Goal: Task Accomplishment & Management: Use online tool/utility

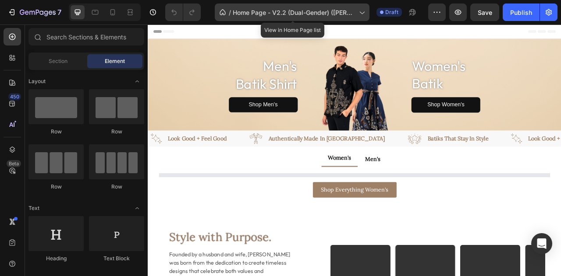
click at [305, 14] on span "Home Page - V2.2 (Dual-Gender) ([PERSON_NAME]'s copy)" at bounding box center [294, 12] width 123 height 9
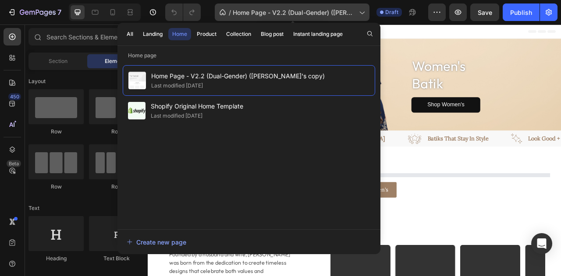
click at [305, 14] on span "Home Page - V2.2 (Dual-Gender) ([PERSON_NAME]'s copy)" at bounding box center [294, 12] width 123 height 9
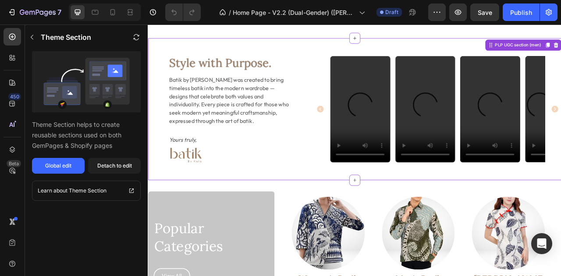
scroll to position [630, 0]
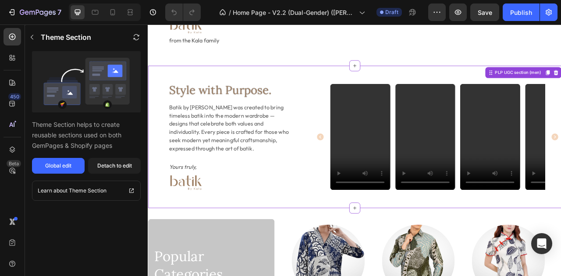
click at [342, 77] on div "Style with Purpose. Heading Batik by [PERSON_NAME] was created to bring timeles…" at bounding box center [411, 167] width 526 height 181
click at [346, 103] on div "Style with Purpose. Heading Batik by [PERSON_NAME] was created to bring timeles…" at bounding box center [411, 167] width 526 height 181
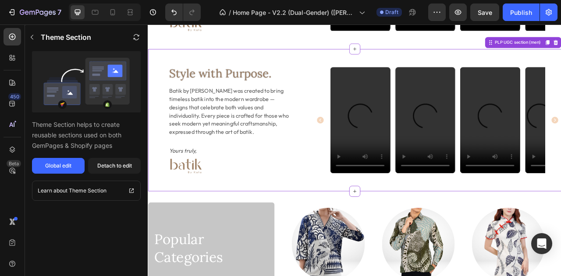
scroll to position [822, 0]
click at [96, 165] on button "Detach to edit" at bounding box center [114, 166] width 53 height 16
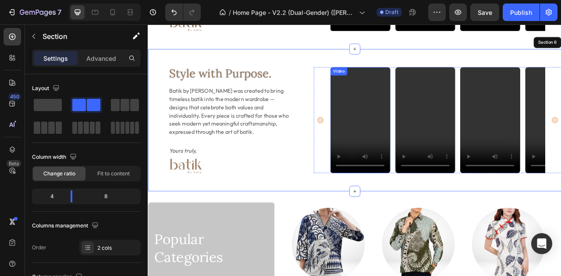
click at [442, 91] on video at bounding box center [417, 146] width 76 height 135
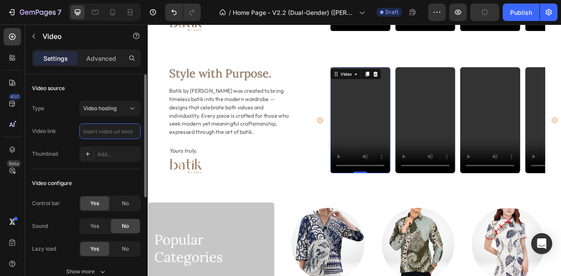
scroll to position [0, 0]
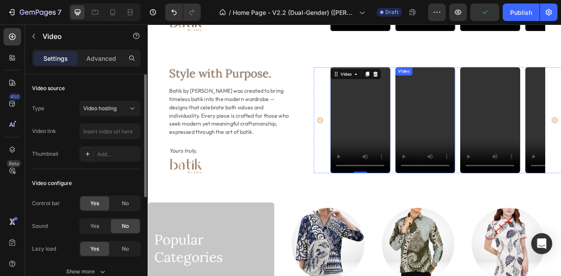
click at [504, 105] on video at bounding box center [500, 146] width 76 height 135
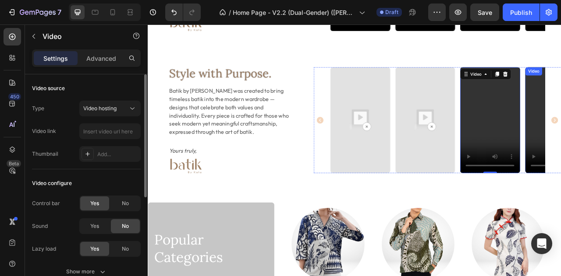
click at [560, 111] on div "Video Video Video 0 Video Video Video" at bounding box center [515, 146] width 273 height 135
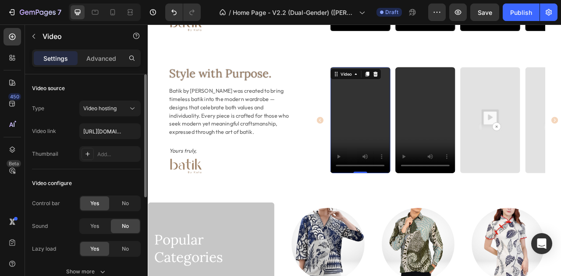
click at [420, 103] on video at bounding box center [417, 146] width 76 height 135
click at [531, 88] on video at bounding box center [500, 146] width 76 height 135
click at [521, 87] on div at bounding box center [519, 87] width 11 height 11
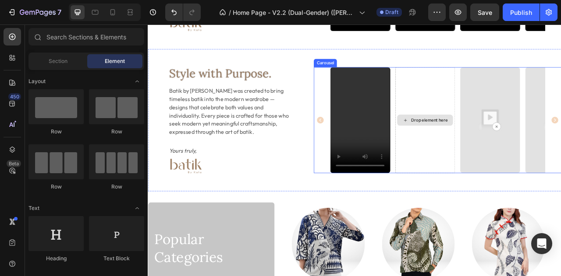
click at [503, 96] on div "Drop element here" at bounding box center [500, 146] width 76 height 135
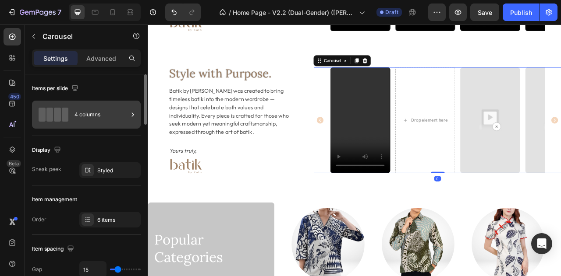
click at [92, 109] on div "4 columns" at bounding box center [100, 115] width 53 height 20
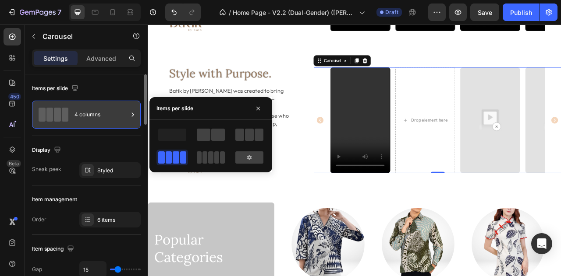
click at [101, 113] on div "4 columns" at bounding box center [100, 115] width 53 height 20
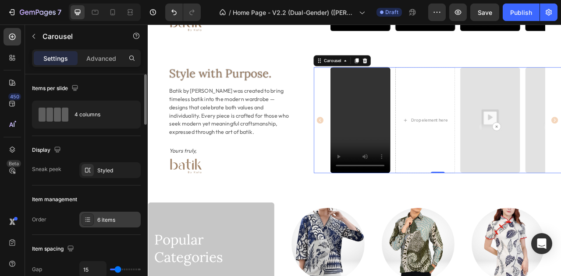
click at [112, 215] on div "6 items" at bounding box center [109, 220] width 61 height 16
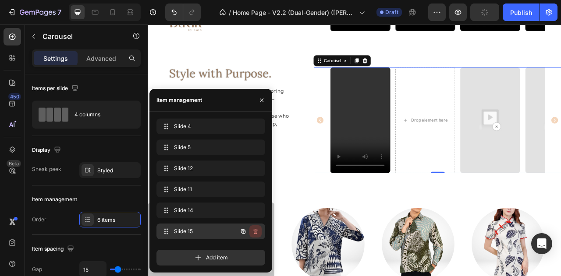
click at [257, 231] on icon "button" at bounding box center [255, 231] width 4 height 5
click at [257, 231] on div "Delete" at bounding box center [249, 232] width 16 height 8
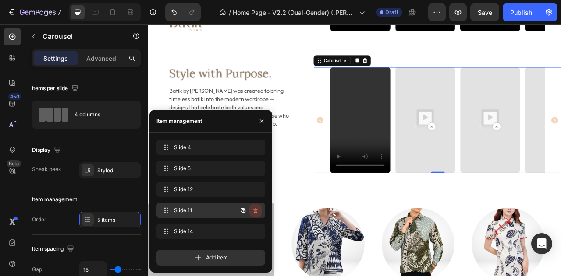
click at [256, 213] on icon "button" at bounding box center [255, 210] width 7 height 7
click at [256, 213] on div "Delete" at bounding box center [249, 211] width 16 height 8
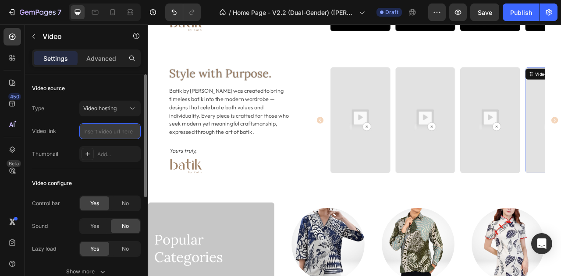
click at [114, 135] on input "text" at bounding box center [109, 132] width 61 height 16
click at [124, 79] on div "Video source Type Video hosting Video link Thumbnail Add..." at bounding box center [86, 121] width 109 height 95
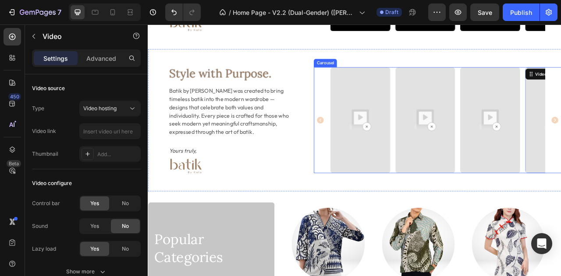
click at [459, 82] on div "Video Video Video Video 0" at bounding box center [515, 146] width 273 height 135
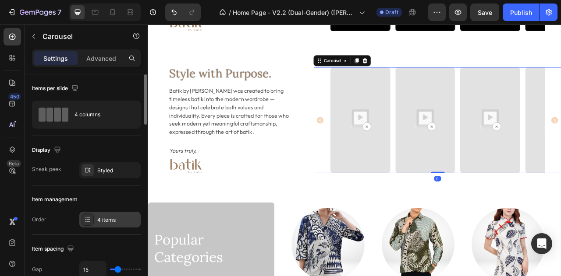
click at [109, 213] on div "4 items" at bounding box center [109, 220] width 61 height 16
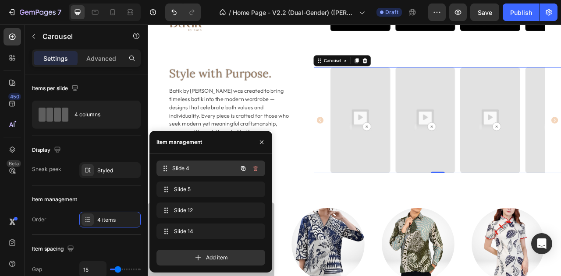
click at [197, 167] on span "Slide 4" at bounding box center [204, 169] width 65 height 8
click at [198, 167] on span "Slide 4" at bounding box center [198, 169] width 49 height 8
click at [396, 134] on img at bounding box center [417, 146] width 76 height 135
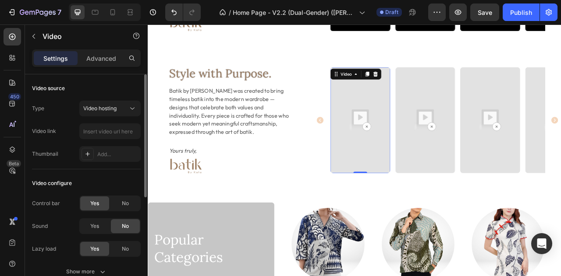
click at [104, 120] on div "Type Video hosting Video link Thumbnail Add..." at bounding box center [86, 131] width 109 height 61
click at [109, 125] on input "text" at bounding box center [109, 132] width 61 height 16
paste input "[URL][DOMAIN_NAME]"
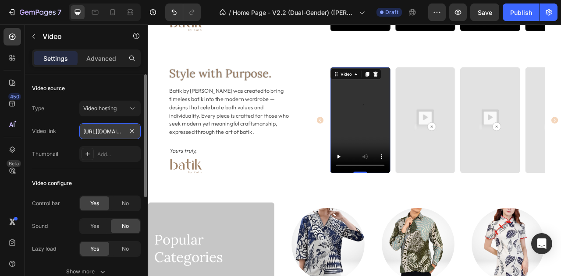
scroll to position [0, 163]
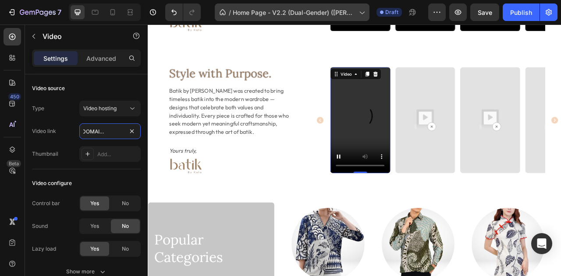
type input "[URL][DOMAIN_NAME]"
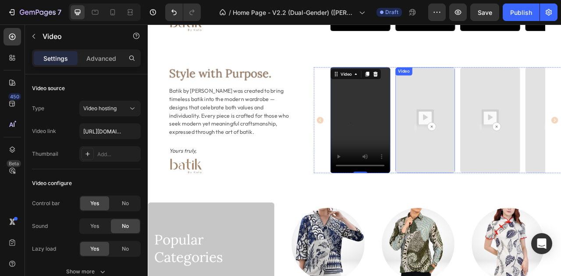
click at [486, 115] on img at bounding box center [500, 146] width 76 height 135
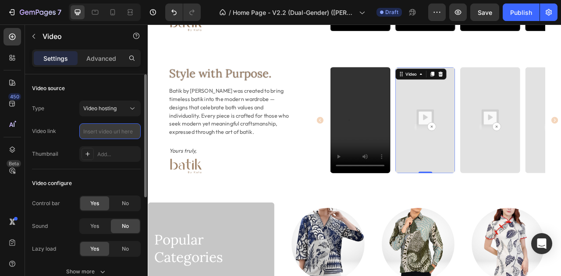
click at [102, 127] on input "text" at bounding box center [109, 132] width 61 height 16
paste input "[URL][DOMAIN_NAME]"
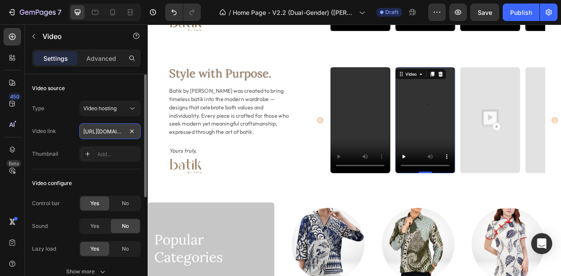
scroll to position [0, 162]
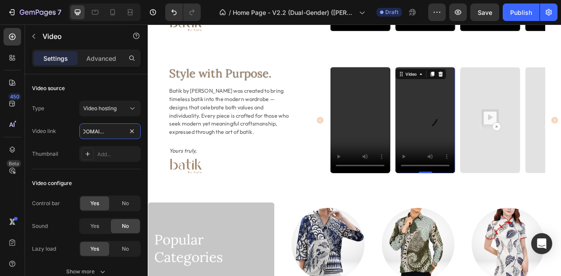
type input "[URL][DOMAIN_NAME]"
click at [540, 136] on div "Video Video 0 Video Video" at bounding box center [515, 146] width 273 height 135
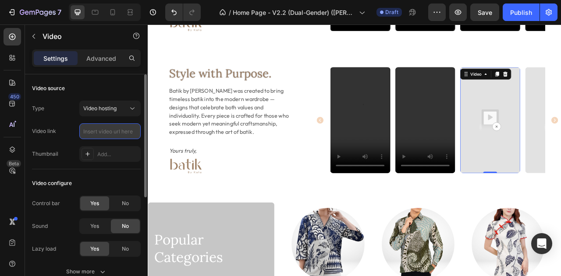
click at [92, 131] on input "text" at bounding box center [109, 132] width 61 height 16
paste input "[URL][DOMAIN_NAME]"
type input "[URL][DOMAIN_NAME]"
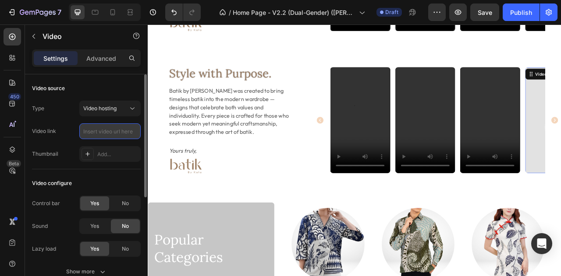
click at [117, 131] on input "text" at bounding box center [109, 132] width 61 height 16
paste input "[URL][DOMAIN_NAME]"
type input "[URL][DOMAIN_NAME]"
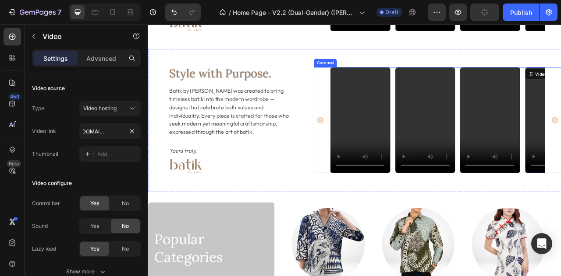
click at [351, 63] on div "Style with Purpose. Heading Batik by [PERSON_NAME] was created to bring timeles…" at bounding box center [411, 146] width 526 height 181
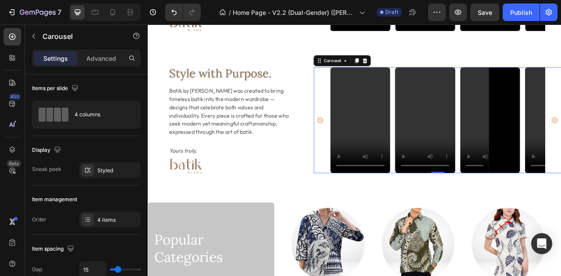
click at [364, 143] on icon "Carousel Back Arrow" at bounding box center [367, 146] width 9 height 9
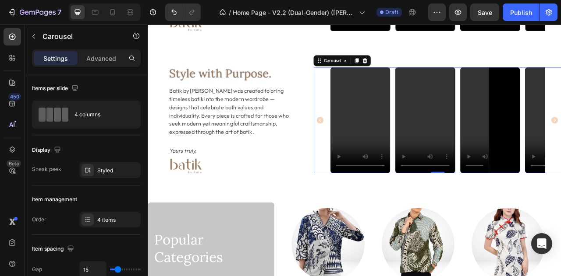
click at [363, 144] on icon "Carousel Back Arrow" at bounding box center [367, 146] width 9 height 9
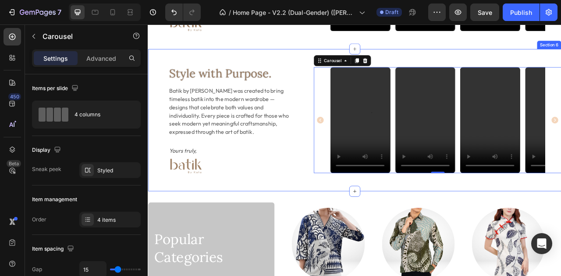
click at [328, 74] on div "Style with Purpose. Heading Batik by [PERSON_NAME] was created to bring timeles…" at bounding box center [411, 146] width 526 height 181
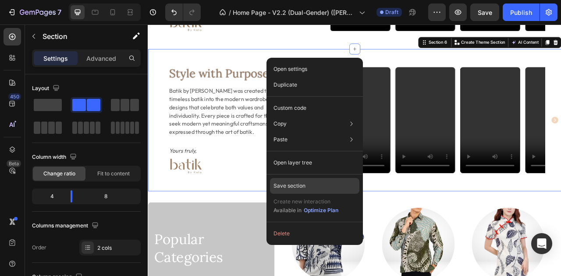
click at [321, 187] on div "Save section" at bounding box center [314, 186] width 89 height 16
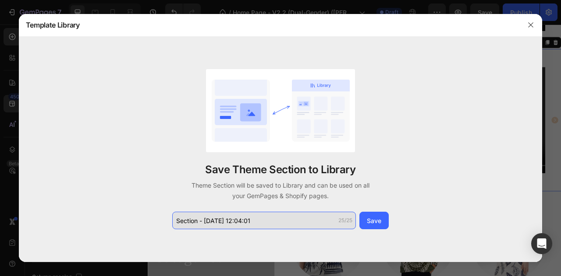
click at [281, 218] on input "Section - [DATE] 12:04:01" at bounding box center [264, 221] width 184 height 18
click at [205, 221] on input "PLP UGC section - Women" at bounding box center [264, 221] width 184 height 18
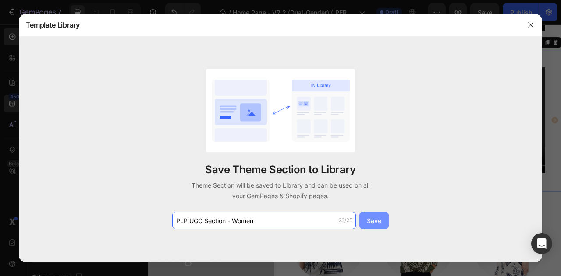
type input "PLP UGC Section - Women"
click at [377, 219] on div "Save" at bounding box center [374, 220] width 14 height 9
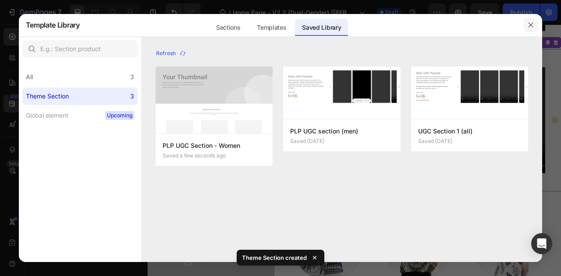
click at [534, 22] on button "button" at bounding box center [530, 25] width 14 height 14
